Goal: Task Accomplishment & Management: Complete application form

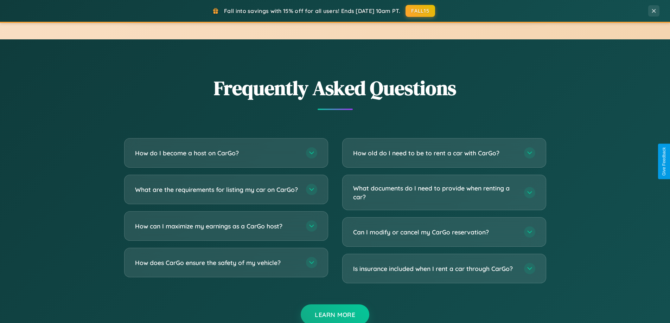
scroll to position [1354, 0]
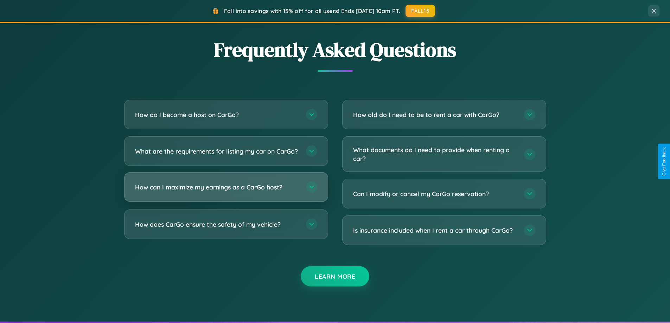
click at [226, 192] on h3 "How can I maximize my earnings as a CarGo host?" at bounding box center [217, 187] width 164 height 9
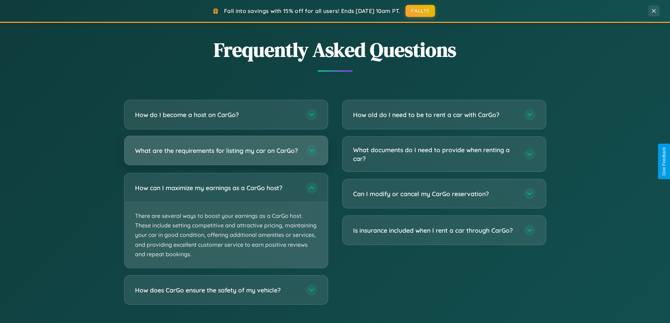
click at [226, 154] on h3 "What are the requirements for listing my car on CarGo?" at bounding box center [217, 150] width 164 height 9
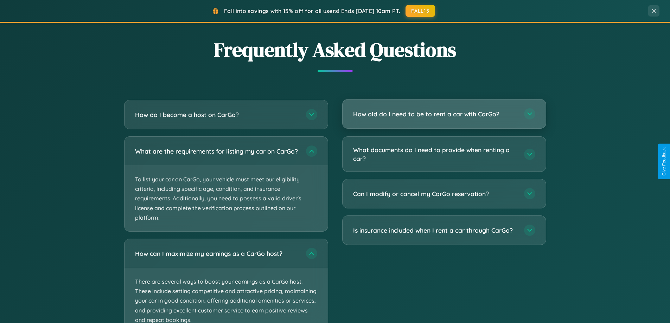
click at [444, 114] on h3 "How old do I need to be to rent a car with CarGo?" at bounding box center [435, 114] width 164 height 9
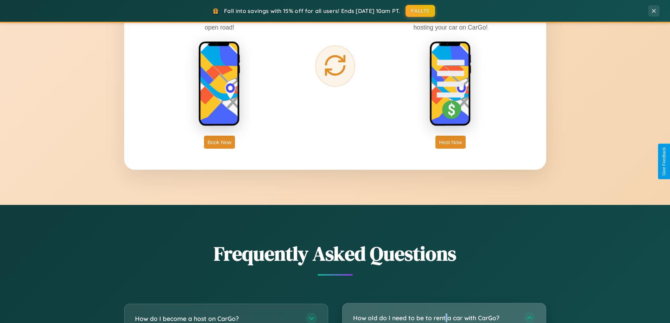
scroll to position [1130, 0]
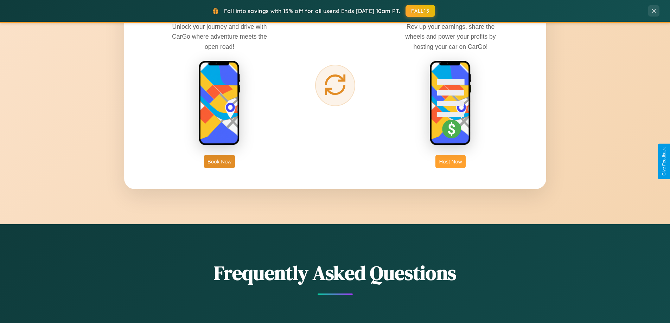
click at [451, 161] on button "Host Now" at bounding box center [451, 161] width 30 height 13
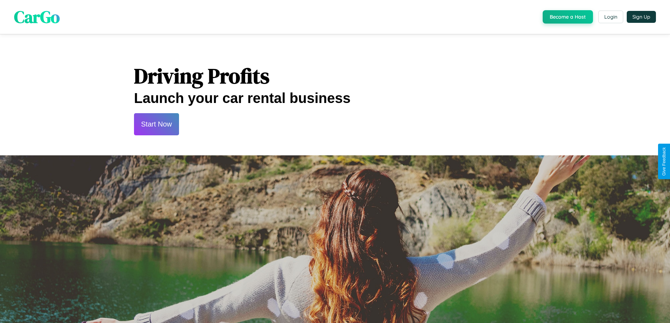
click at [156, 124] on button "Start Now" at bounding box center [156, 124] width 45 height 22
